Goal: Task Accomplishment & Management: Use online tool/utility

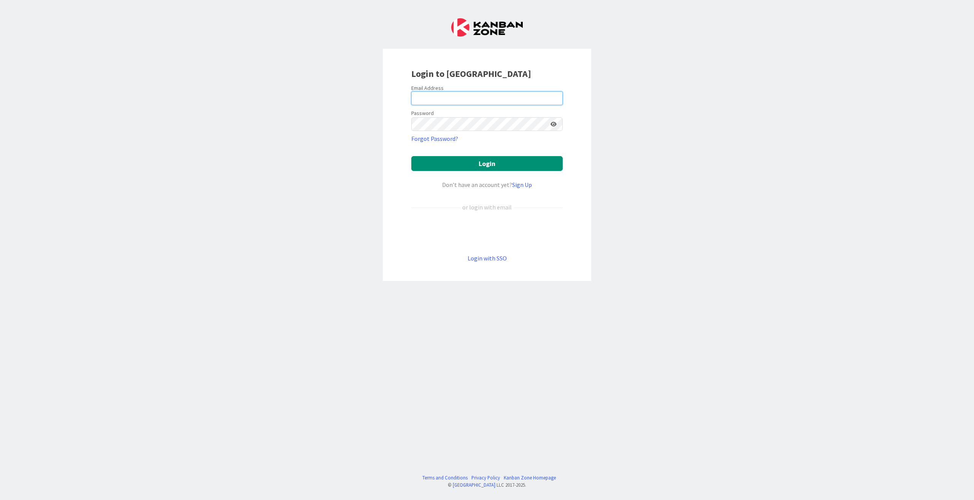
type input "[EMAIL_ADDRESS][DOMAIN_NAME]"
click at [485, 172] on form "Email Address joonas.taina@pandia.fi Password Forgot Password? Login Don’t have…" at bounding box center [486, 173] width 151 height 178
click at [483, 167] on button "Login" at bounding box center [486, 163] width 151 height 15
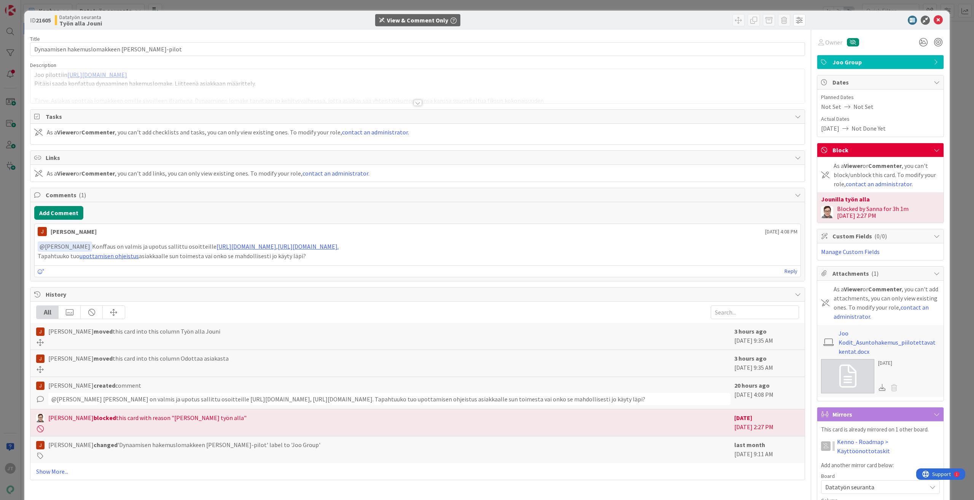
click at [230, 88] on div at bounding box center [417, 93] width 775 height 19
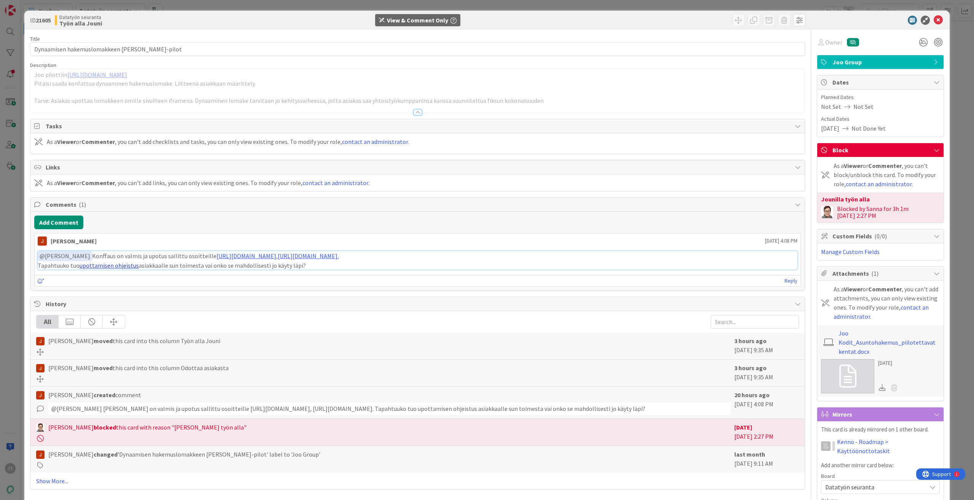
click at [113, 266] on link "upottamisen ohjeistus" at bounding box center [109, 265] width 59 height 8
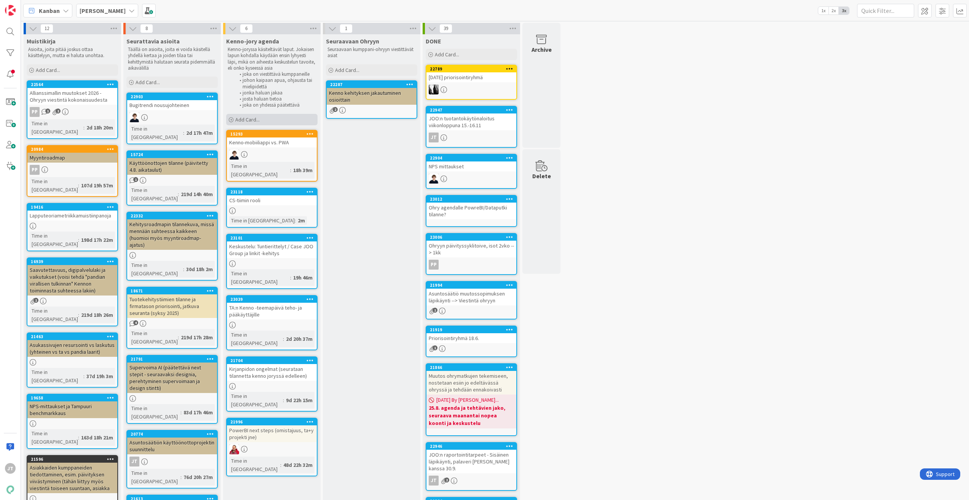
scroll to position [18, 0]
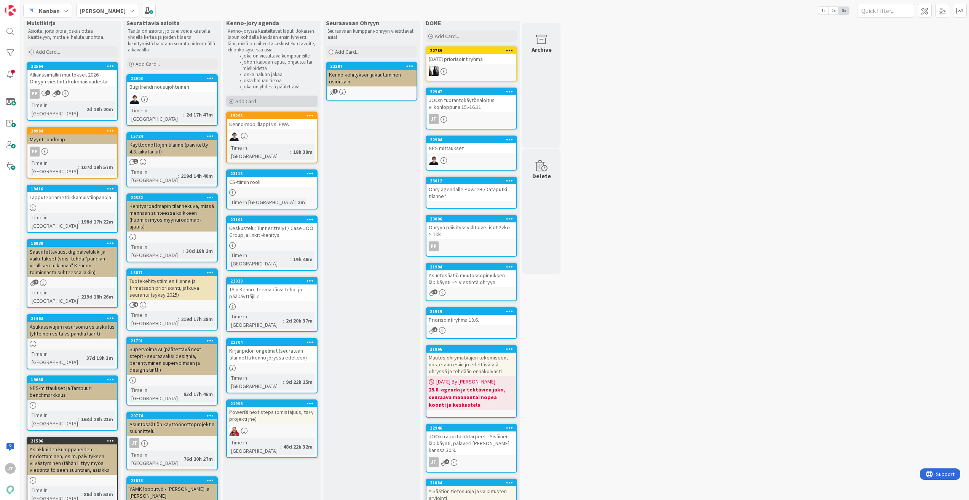
click at [263, 104] on div "Add Card..." at bounding box center [271, 101] width 91 height 11
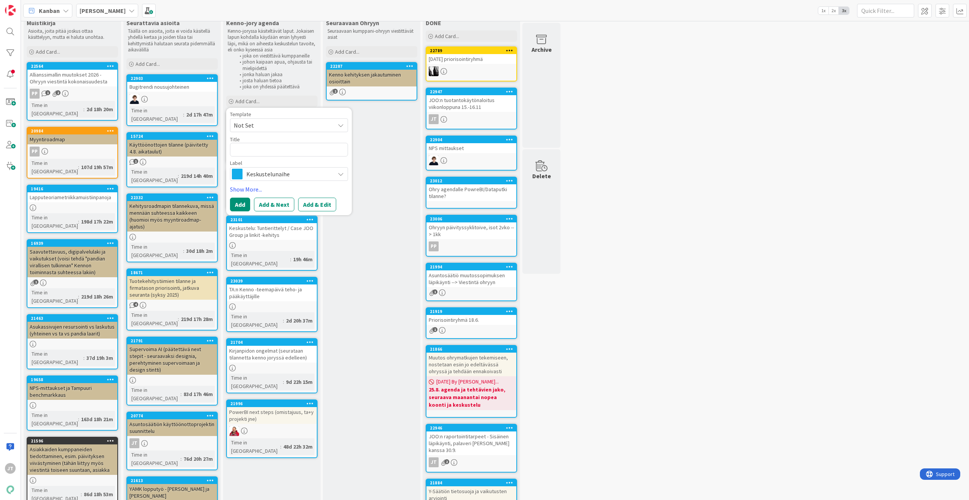
click at [97, 14] on b "[PERSON_NAME]" at bounding box center [103, 11] width 46 height 8
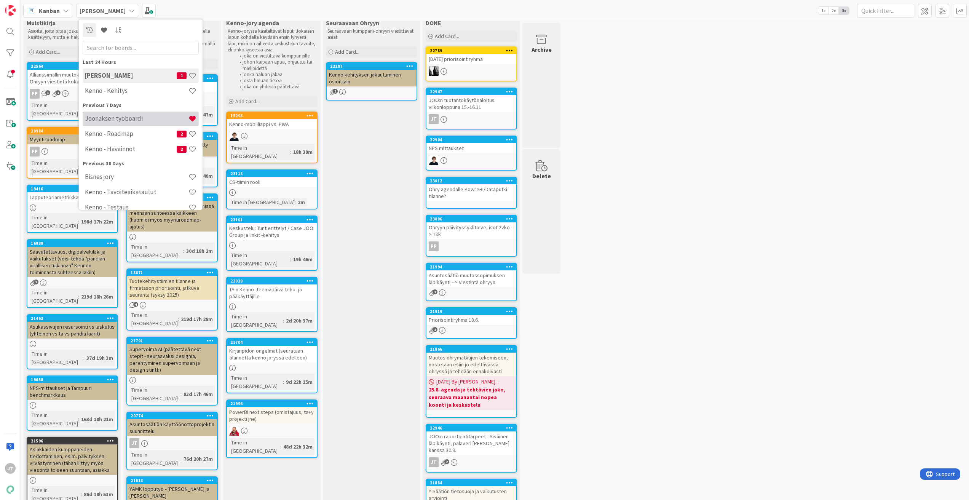
click at [129, 114] on div "Joonaksen työboardi" at bounding box center [141, 119] width 116 height 14
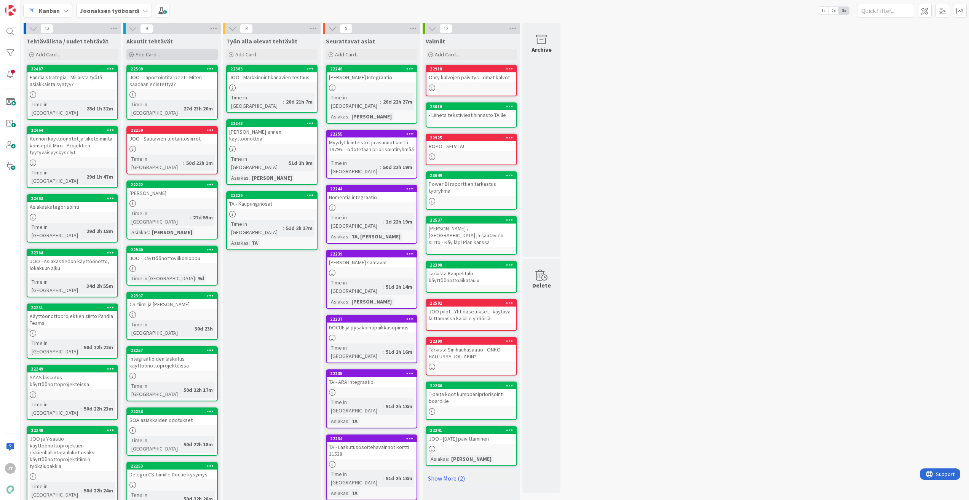
click at [156, 58] on div "Add Card..." at bounding box center [171, 54] width 91 height 11
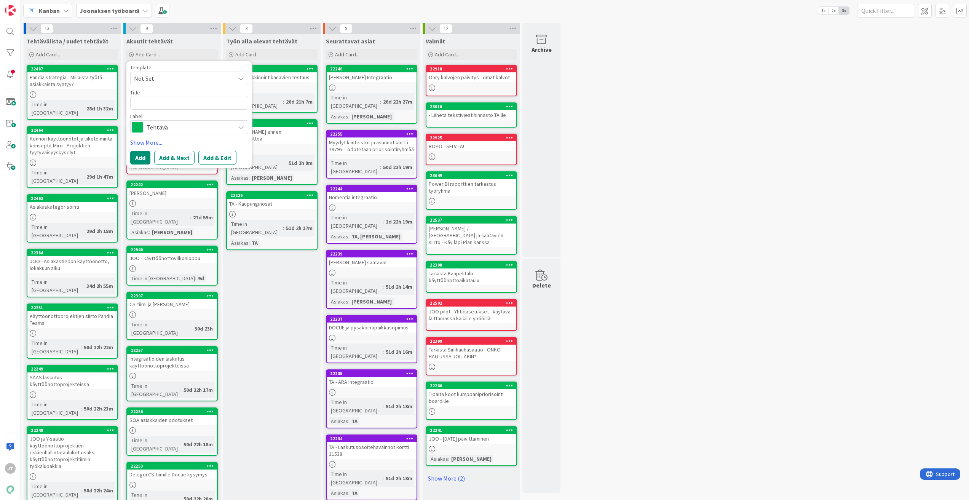
type textarea "x"
type textarea "J"
type textarea "x"
type textarea "[PERSON_NAME]"
type textarea "x"
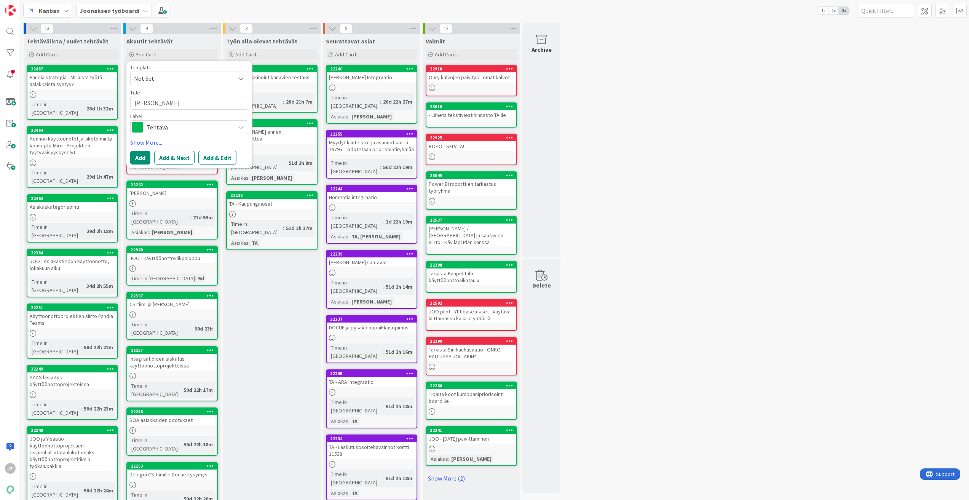
type textarea "[PERSON_NAME]"
type textarea "x"
type textarea "[PERSON_NAME]"
type textarea "x"
type textarea "JOO -"
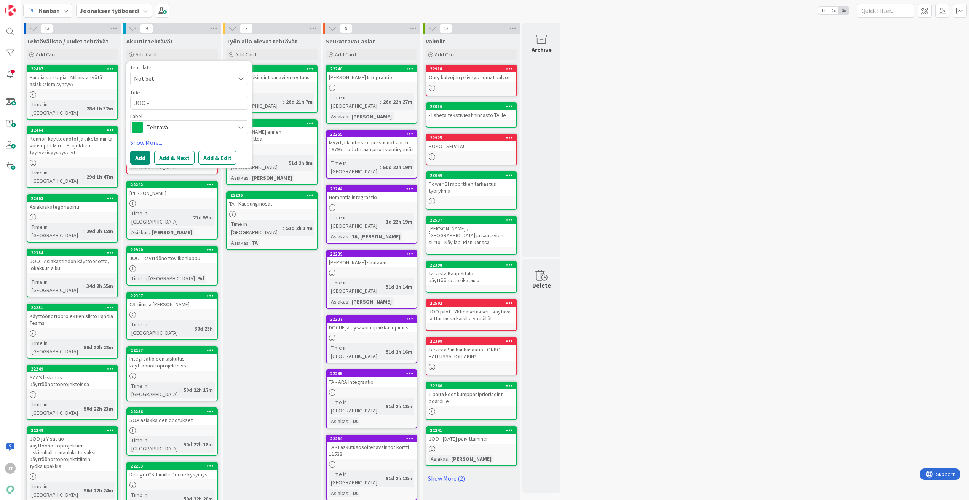
type textarea "x"
type textarea "JOO -"
type textarea "x"
type textarea "[PERSON_NAME]"
type textarea "x"
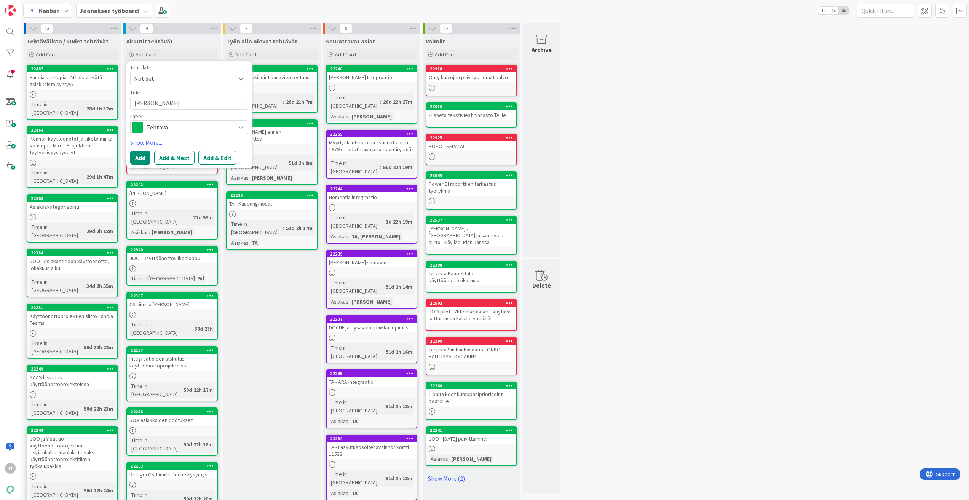
type textarea "[PERSON_NAME]"
type textarea "x"
type textarea "[PERSON_NAME]"
type textarea "x"
type textarea "[PERSON_NAME]"
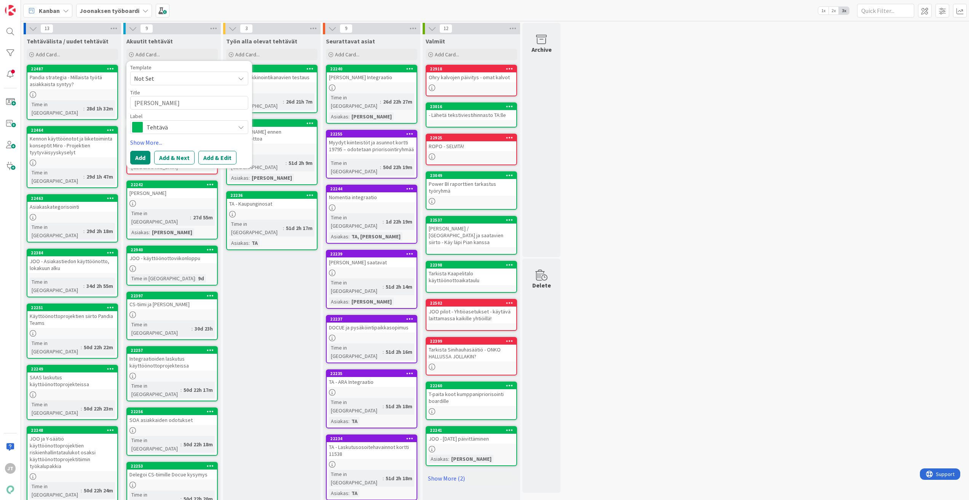
type textarea "x"
type textarea "[PERSON_NAME]"
type textarea "x"
type textarea "[PERSON_NAME]"
type textarea "x"
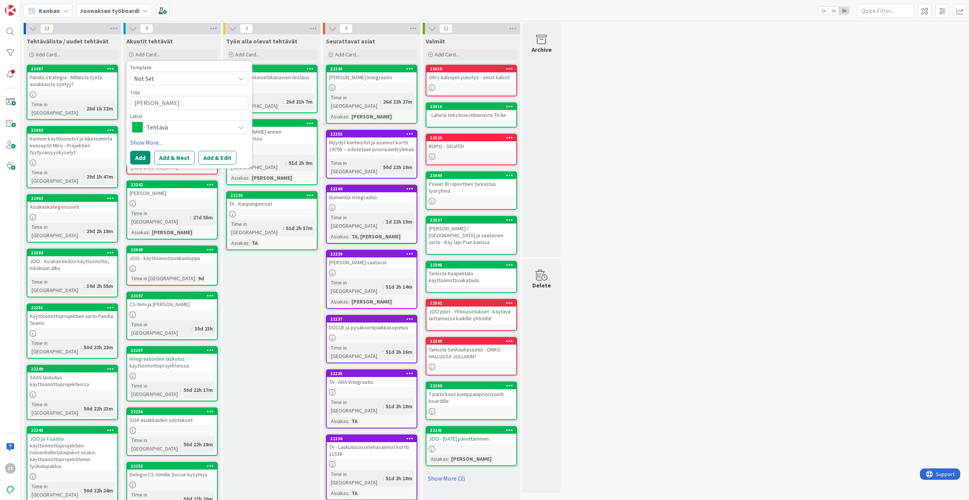
type textarea "[PERSON_NAME]"
type textarea "x"
type textarea "[PERSON_NAME]"
type textarea "x"
type textarea "[PERSON_NAME]"
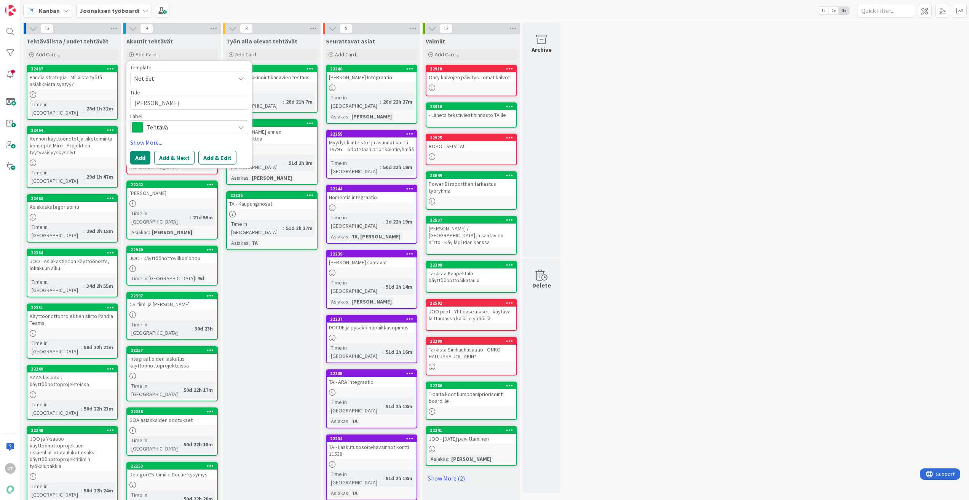
type textarea "x"
type textarea "[PERSON_NAME]"
type textarea "x"
type textarea "[PERSON_NAME]"
type textarea "x"
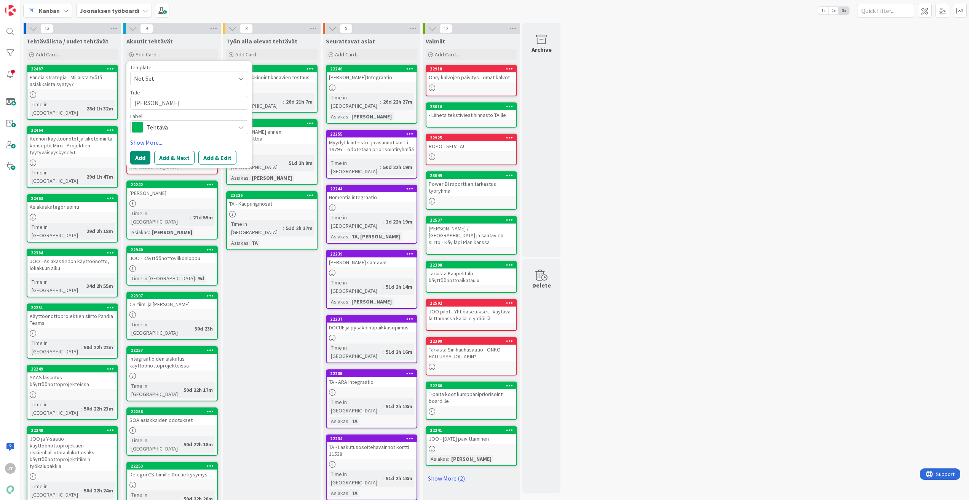
type textarea "[PERSON_NAME]"
type textarea "x"
type textarea "[PERSON_NAME]"
type textarea "x"
type textarea "[PERSON_NAME]"
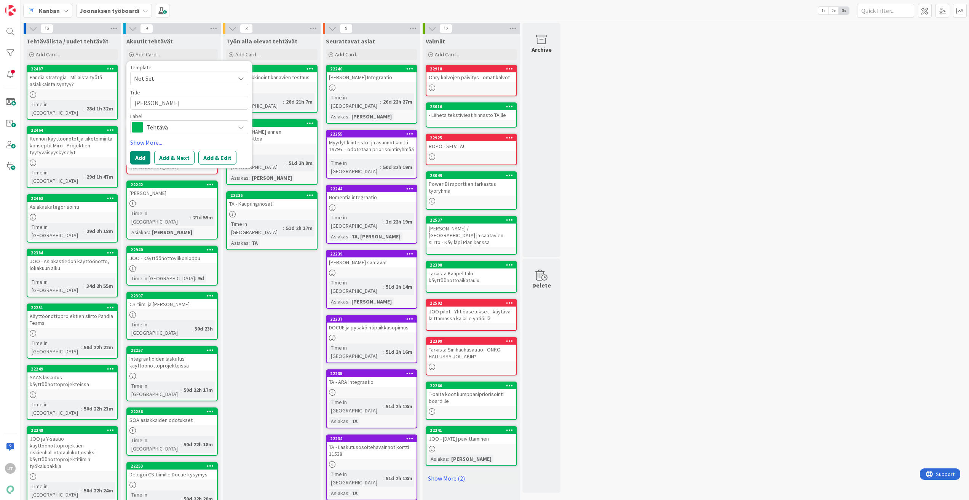
type textarea "x"
type textarea "JOO - hakemusloma"
type textarea "x"
type textarea "JOO - hakemuslomak"
type textarea "x"
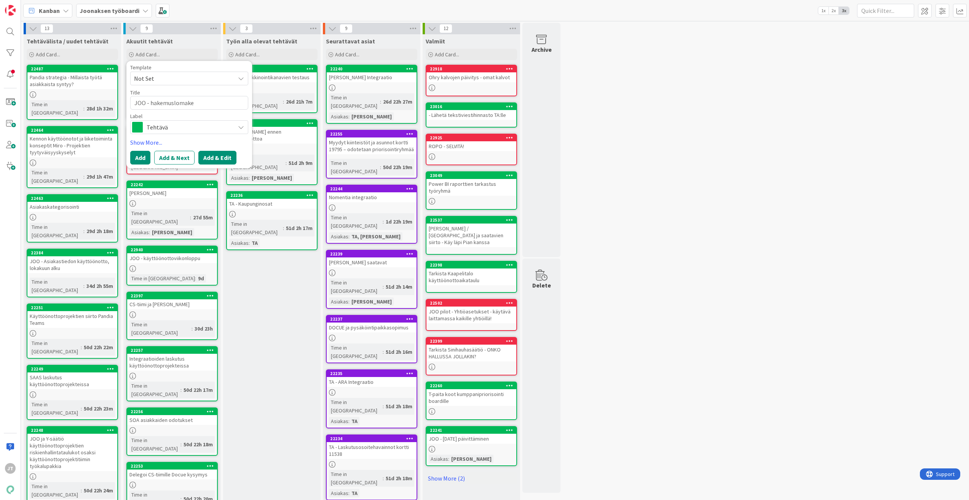
type textarea "JOO - hakemuslomake"
click at [213, 155] on button "Add & Edit" at bounding box center [217, 158] width 38 height 14
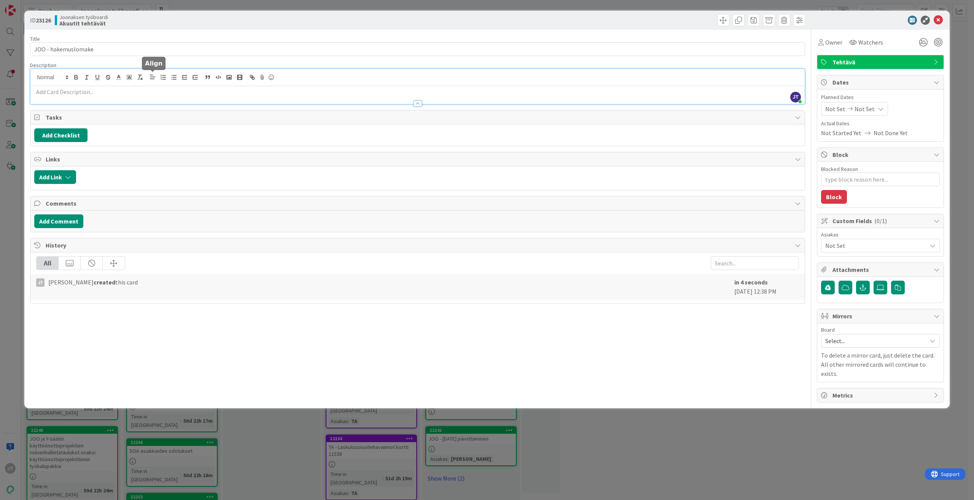
click at [148, 73] on div "[PERSON_NAME] just joined" at bounding box center [417, 86] width 775 height 35
click at [138, 92] on p at bounding box center [417, 92] width 767 height 9
paste div
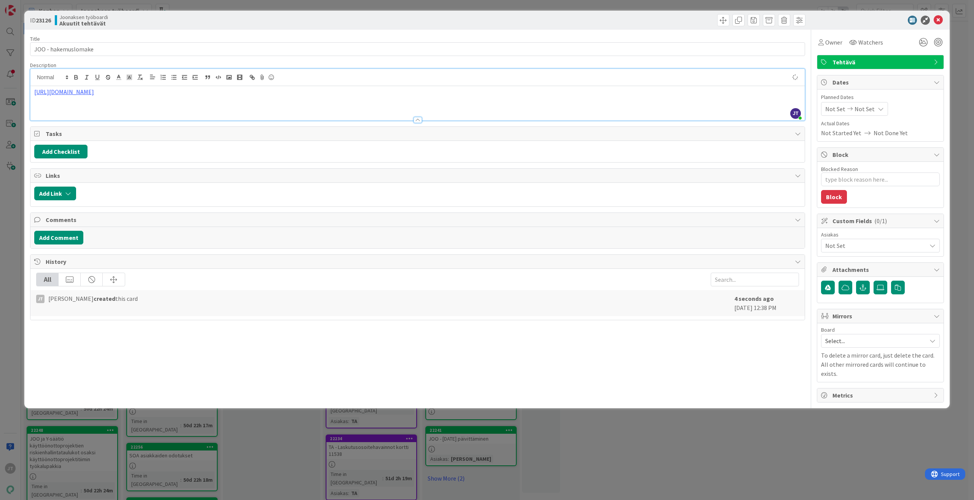
type textarea "x"
click at [937, 20] on icon at bounding box center [938, 20] width 9 height 9
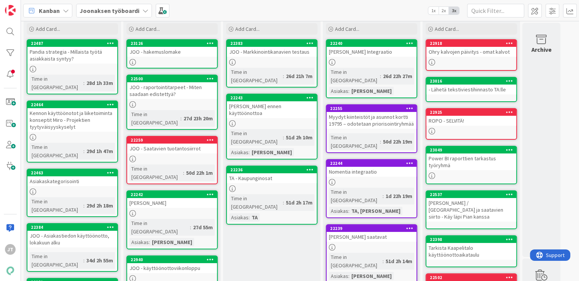
scroll to position [27, 0]
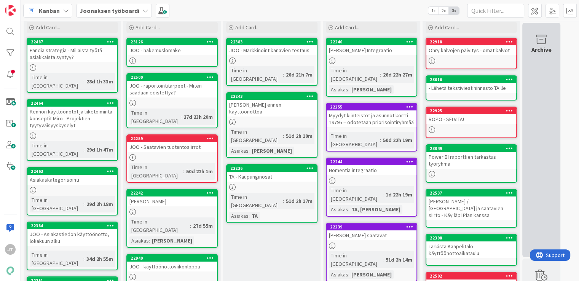
click at [558, 80] on div "Archive" at bounding box center [541, 140] width 38 height 234
